Goal: Transaction & Acquisition: Purchase product/service

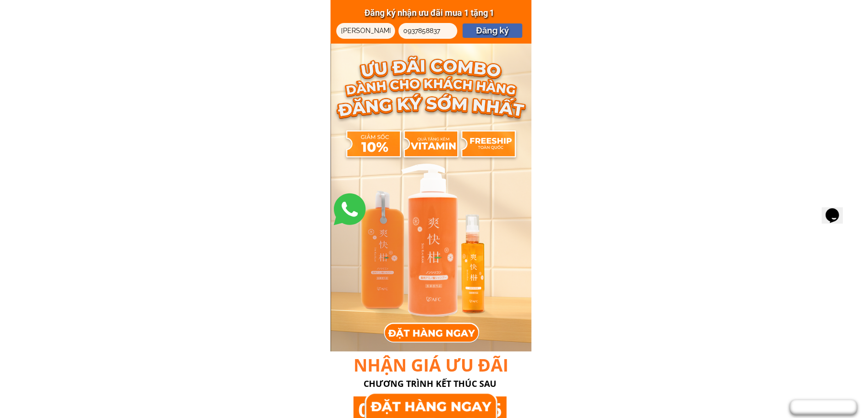
click at [355, 31] on input "[PERSON_NAME]" at bounding box center [366, 31] width 54 height 16
click at [418, 31] on div at bounding box center [416, 27] width 37 height 11
click at [419, 31] on div at bounding box center [416, 27] width 37 height 11
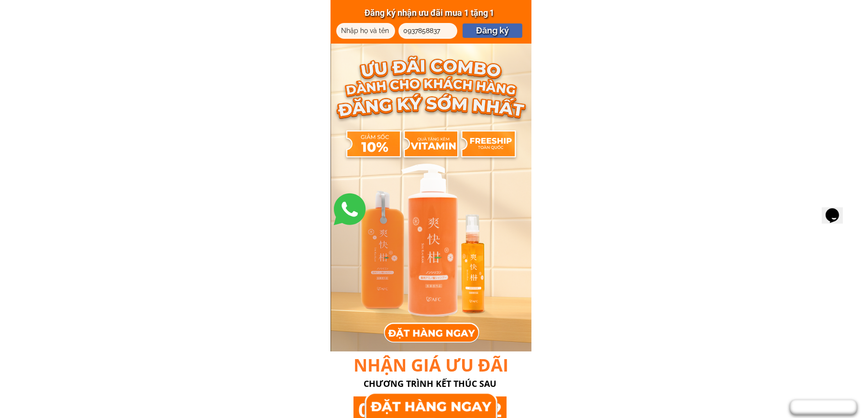
click at [502, 30] on p "Đăng ký" at bounding box center [493, 30] width 60 height 14
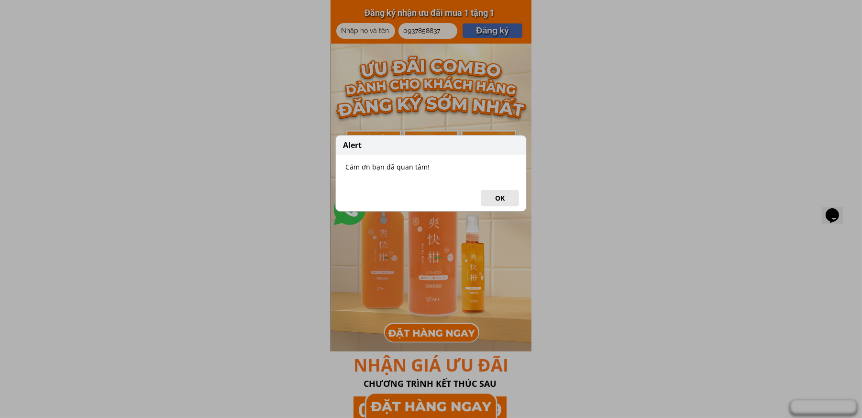
click at [498, 194] on button "OK" at bounding box center [500, 198] width 38 height 16
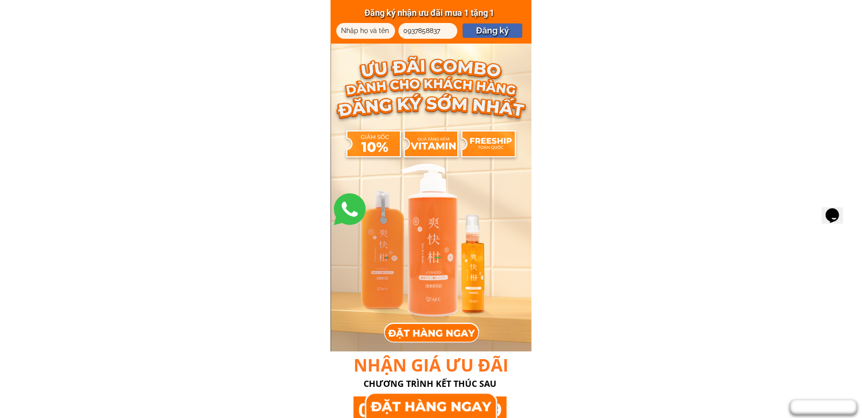
click at [430, 335] on div at bounding box center [432, 332] width 96 height 20
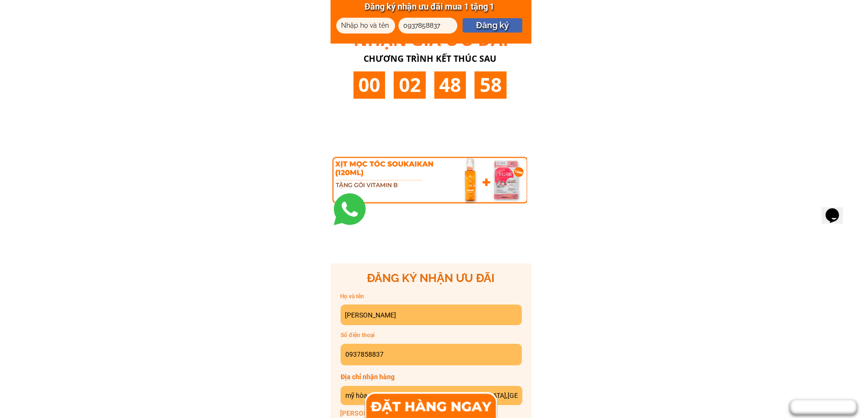
scroll to position [5428, 0]
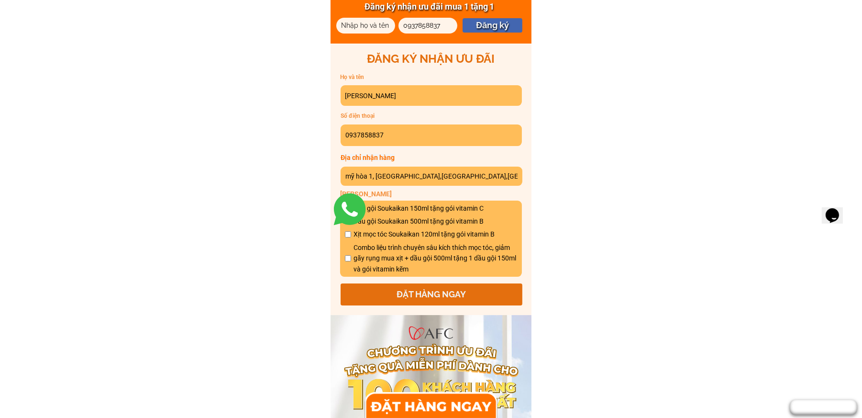
click at [384, 97] on input "[PERSON_NAME]" at bounding box center [431, 95] width 177 height 21
click at [379, 137] on input "0937858837" at bounding box center [431, 134] width 177 height 21
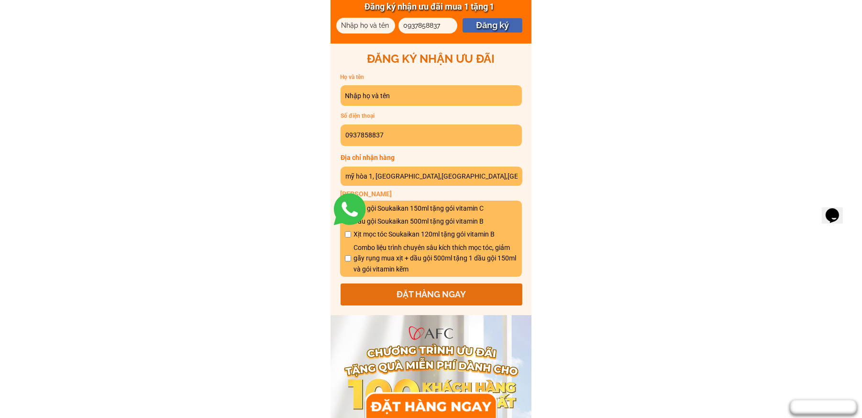
click at [379, 136] on input "0937858837" at bounding box center [431, 134] width 177 height 21
click at [379, 135] on input "0937858837" at bounding box center [431, 134] width 177 height 21
type input "093785887"
click at [384, 172] on input "mỹ hòa 1, [GEOGRAPHIC_DATA],[GEOGRAPHIC_DATA],[GEOGRAPHIC_DATA]" at bounding box center [431, 176] width 177 height 20
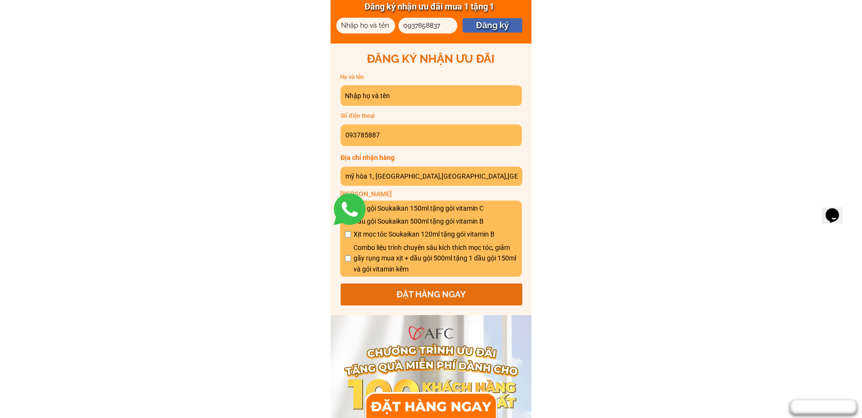
click at [384, 172] on input "mỹ hòa 1, [GEOGRAPHIC_DATA],[GEOGRAPHIC_DATA],[GEOGRAPHIC_DATA]" at bounding box center [431, 176] width 177 height 20
click at [373, 93] on input "text" at bounding box center [431, 95] width 177 height 21
type input "[PERSON_NAME]"
type input "làng [GEOGRAPHIC_DATA], [GEOGRAPHIC_DATA],[GEOGRAPHIC_DATA], [GEOGRAPHIC_DATA],…"
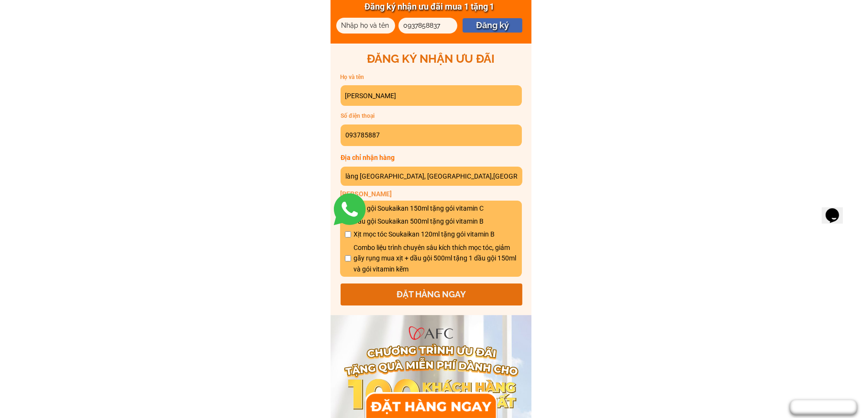
click at [382, 207] on span "Dầu gội Soukaikan 150ml tặng gói vitamin C" at bounding box center [435, 208] width 164 height 11
checkbox input "true"
click at [347, 235] on input "checkbox" at bounding box center [348, 234] width 6 height 6
checkbox input "true"
click at [427, 293] on p "ĐẶT HÀNG NGAY" at bounding box center [432, 294] width 182 height 22
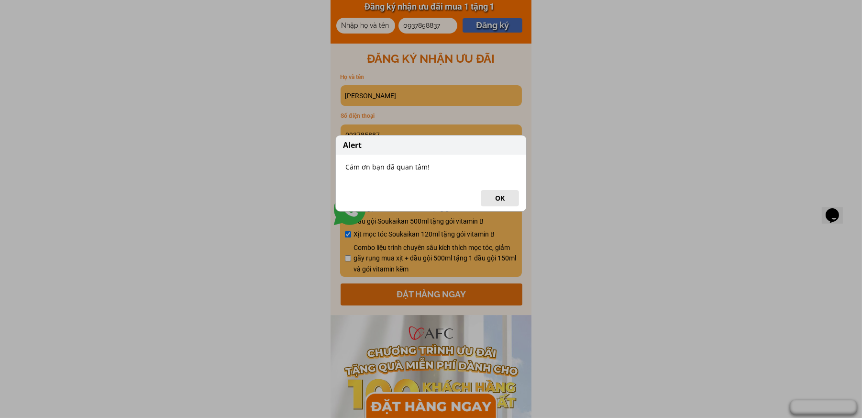
click at [506, 196] on button "OK" at bounding box center [500, 198] width 38 height 16
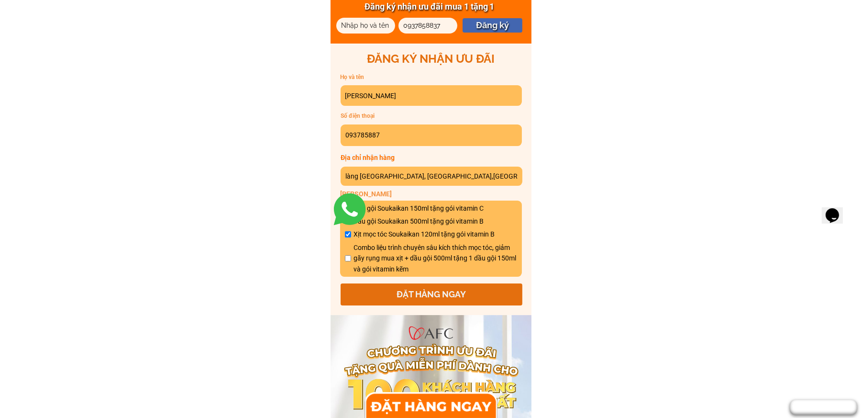
click at [371, 97] on input "[PERSON_NAME]" at bounding box center [431, 95] width 177 height 21
type input "[PERSON_NAME]"
type input "0981598000"
type input "dức chính [PERSON_NAME],[GEOGRAPHIC_DATA],[GEOGRAPHIC_DATA],"
click at [348, 234] on input "checkbox" at bounding box center [348, 234] width 6 height 6
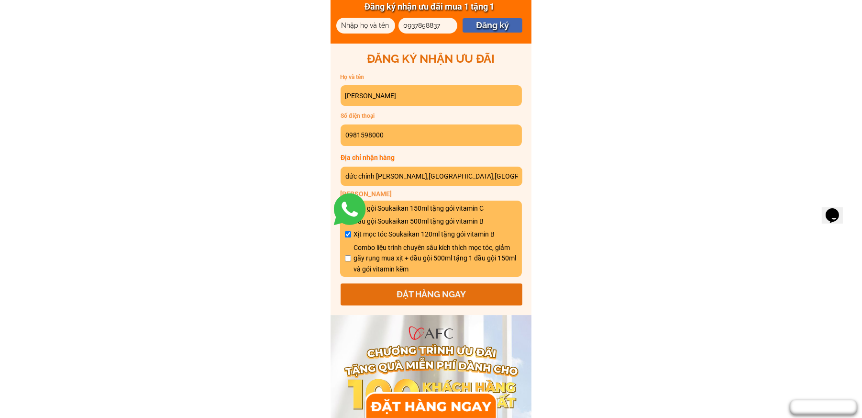
checkbox input "true"
click at [450, 292] on p "ĐẶT HÀNG NGAY" at bounding box center [432, 294] width 182 height 22
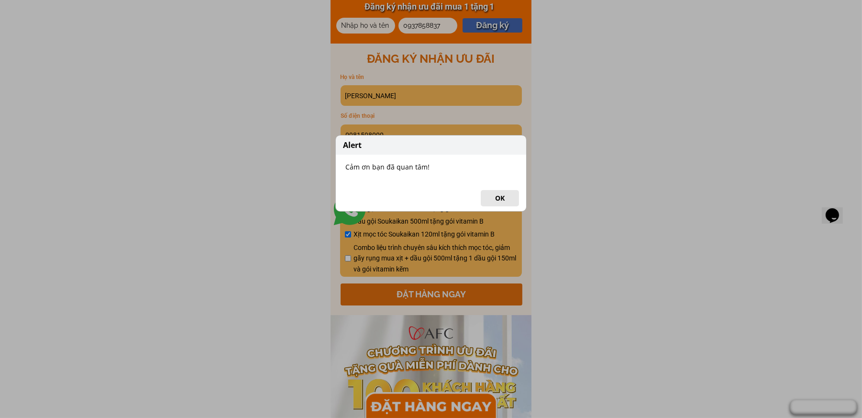
click at [385, 97] on div "Alert Cảm ơn bạn đã quan tâm! OK" at bounding box center [431, 209] width 862 height 418
click at [506, 201] on button "OK" at bounding box center [500, 198] width 38 height 16
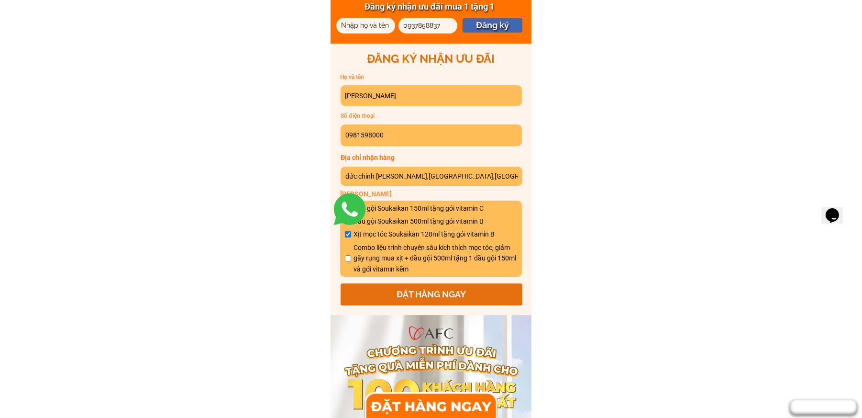
click at [380, 95] on input "[PERSON_NAME]" at bounding box center [431, 95] width 177 height 21
type input "Hưng 2004"
type input "0879557806"
type input "sáu phiên, An Lư,Thuỷ Nguyên,[GEOGRAPHIC_DATA]"
click at [348, 235] on input "checkbox" at bounding box center [348, 234] width 6 height 6
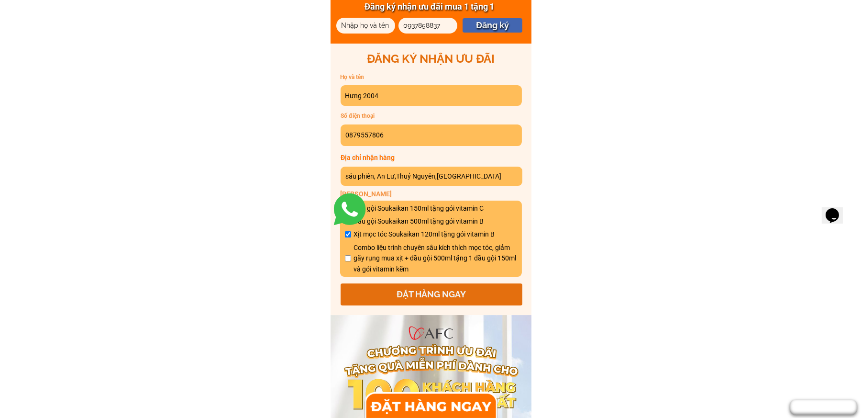
checkbox input "true"
click at [430, 294] on p "ĐẶT HÀNG NGAY" at bounding box center [432, 294] width 182 height 22
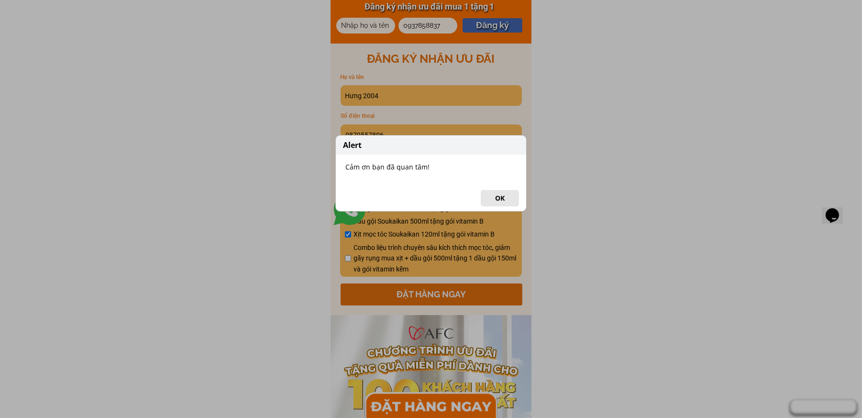
click at [498, 197] on button "OK" at bounding box center [500, 198] width 38 height 16
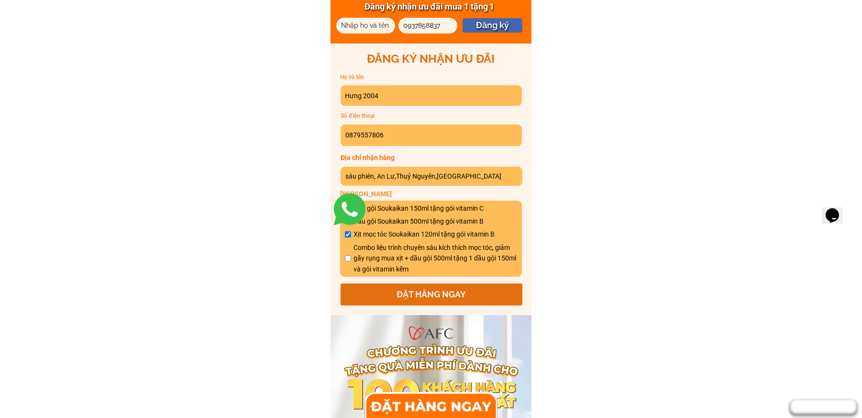
click at [379, 93] on input "Hưng 2004" at bounding box center [431, 95] width 177 height 21
type input "[PERSON_NAME]"
type input "0986028432"
type input "thành an, [GEOGRAPHIC_DATA],[GEOGRAPHIC_DATA],[GEOGRAPHIC_DATA]"
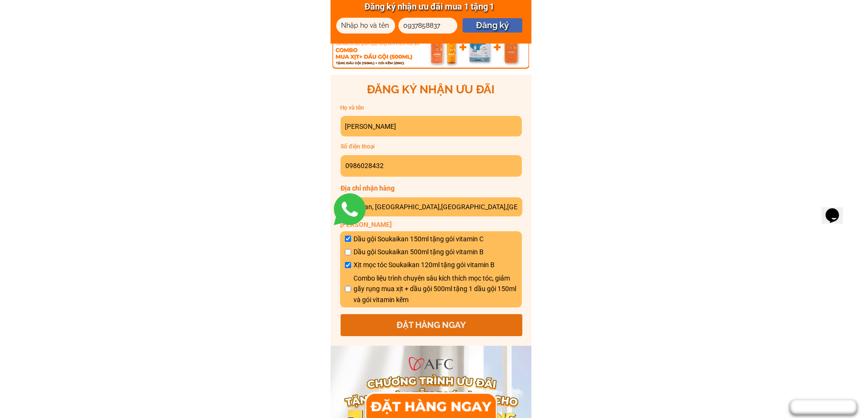
scroll to position [5380, 0]
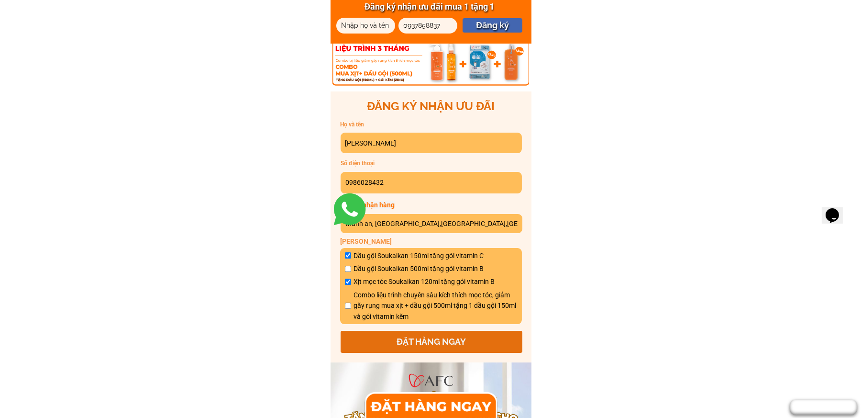
click at [345, 255] on input "checkbox" at bounding box center [348, 255] width 6 height 6
checkbox input "true"
click at [418, 343] on p "ĐẶT HÀNG NGAY" at bounding box center [432, 342] width 182 height 22
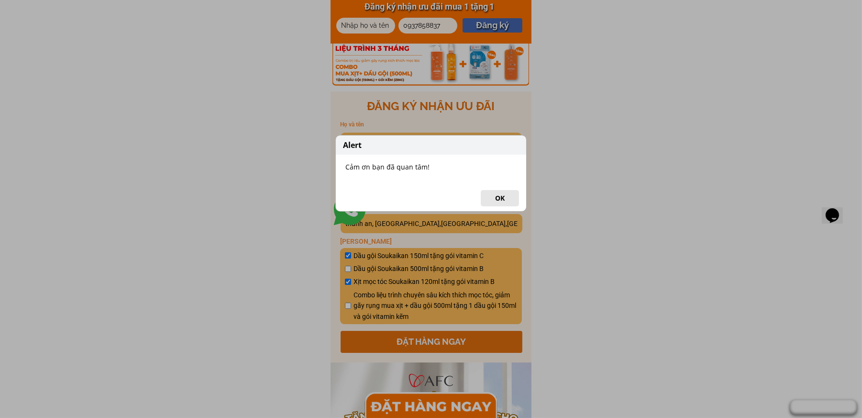
click at [497, 198] on button "OK" at bounding box center [500, 198] width 38 height 16
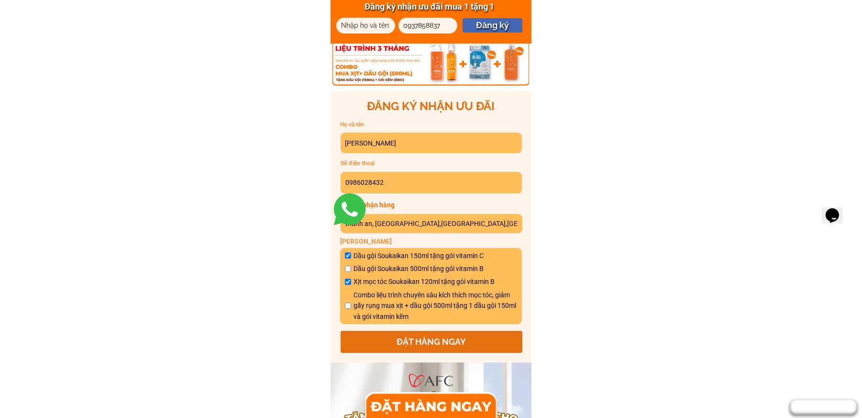
click at [384, 142] on input "[PERSON_NAME]" at bounding box center [431, 142] width 177 height 21
type input "Linhxinh"
type input "0374717130"
type input "qủang đức, [PERSON_NAME],[GEOGRAPHIC_DATA],[GEOGRAPHIC_DATA]"
click at [347, 266] on input "checkbox" at bounding box center [348, 268] width 6 height 6
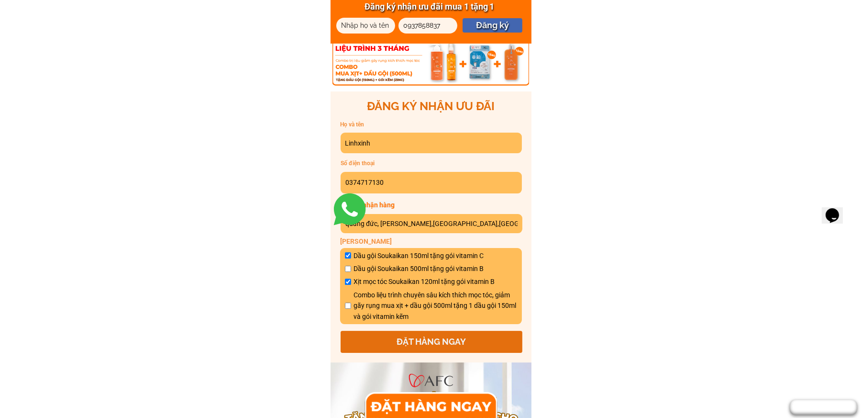
checkbox input "true"
click at [420, 342] on p "ĐẶT HÀNG NGAY" at bounding box center [432, 342] width 182 height 22
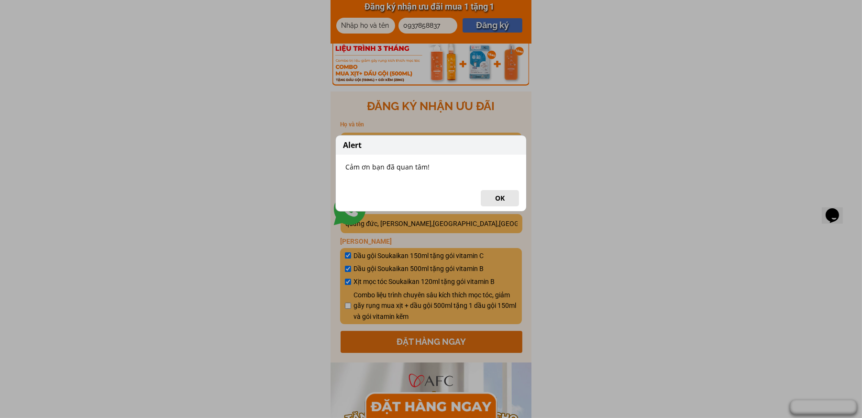
click at [500, 197] on button "OK" at bounding box center [500, 198] width 38 height 16
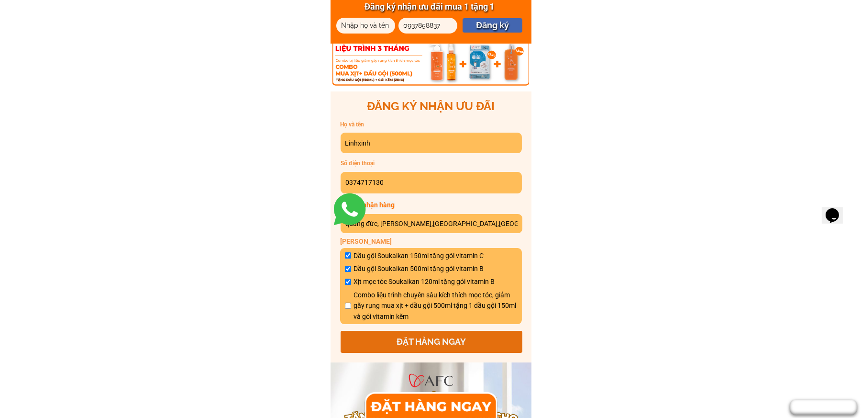
click at [379, 137] on input "Linhxinh" at bounding box center [431, 142] width 177 height 21
type input "[PERSON_NAME]"
type input "0325830825"
type input "50 Ngõ [GEOGRAPHIC_DATA], [GEOGRAPHIC_DATA],[PERSON_NAME],[GEOGRAPHIC_DATA]"
click at [346, 255] on input "checkbox" at bounding box center [348, 255] width 6 height 6
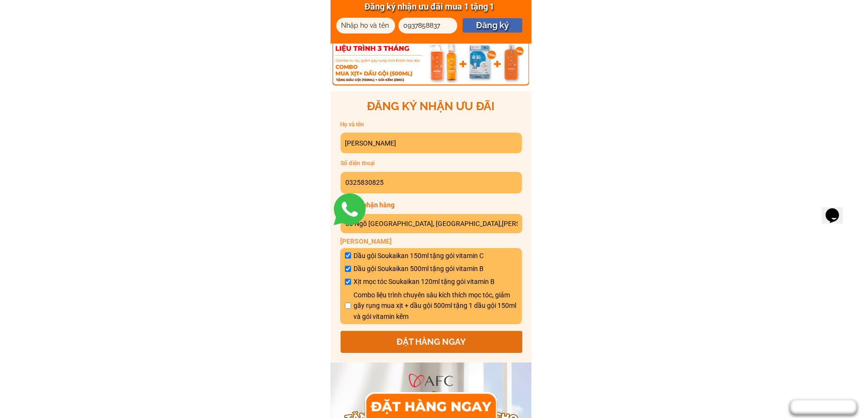
checkbox input "true"
click at [450, 343] on p "ĐẶT HÀNG NGAY" at bounding box center [432, 342] width 182 height 22
